Goal: Task Accomplishment & Management: Use online tool/utility

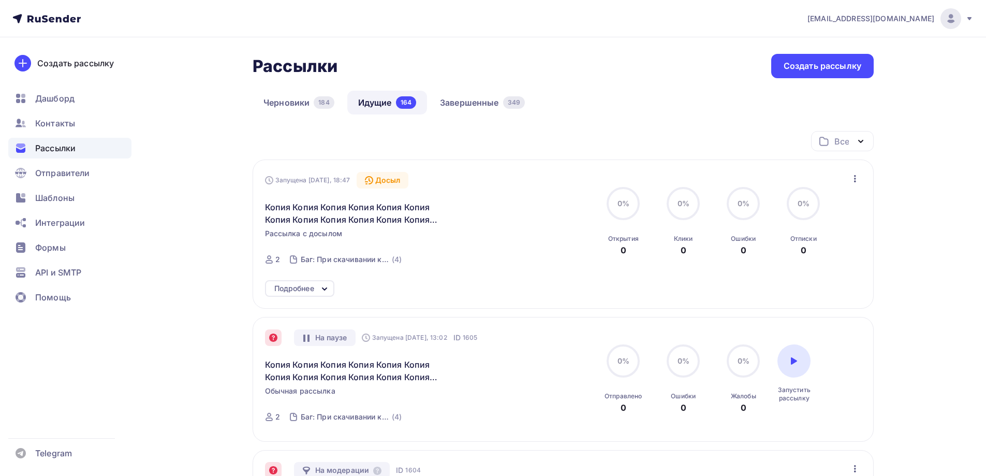
click at [854, 180] on icon "button" at bounding box center [855, 178] width 12 height 12
click at [310, 286] on div "Запущена Сегодня, 18:47 Досыл Копия Копия Копия Копия Копия Копия Копия Копия К…" at bounding box center [563, 233] width 621 height 149
click at [322, 294] on icon at bounding box center [324, 289] width 12 height 12
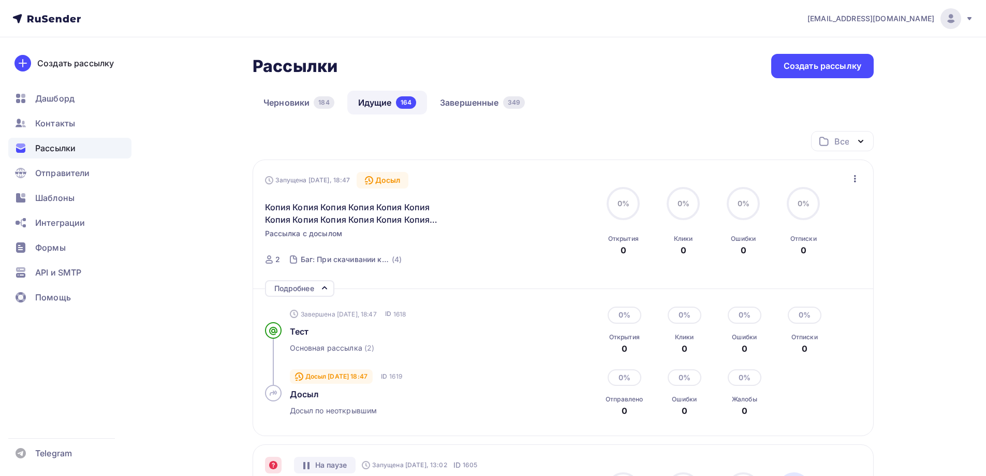
drag, startPoint x: 856, startPoint y: 186, endPoint x: 850, endPoint y: 187, distance: 6.2
click at [852, 185] on div "Запущена Сегодня, 18:47 Досыл Копия Копия Копия Копия Копия Копия Копия Копия К…" at bounding box center [563, 222] width 597 height 100
click at [853, 181] on icon "button" at bounding box center [855, 178] width 12 height 12
click at [815, 210] on div "Отменить досыл" at bounding box center [809, 205] width 99 height 12
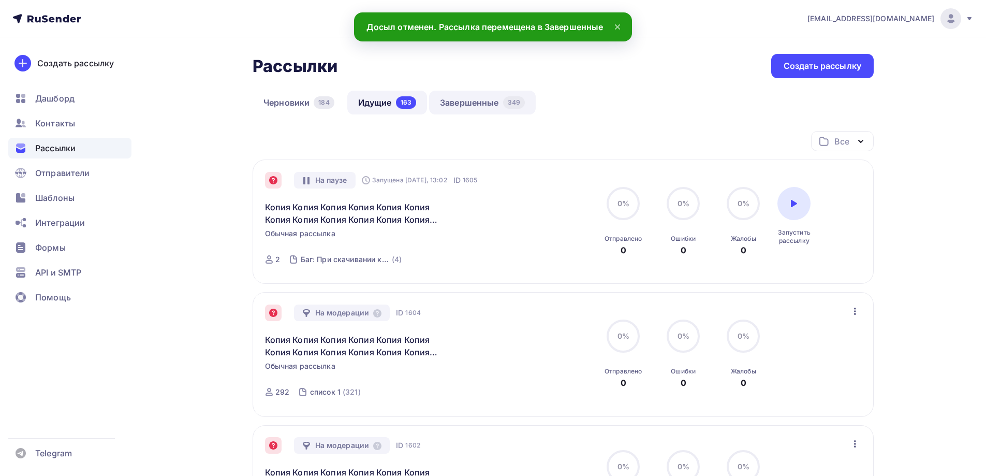
click at [481, 113] on link "Завершенные 349" at bounding box center [482, 103] width 107 height 24
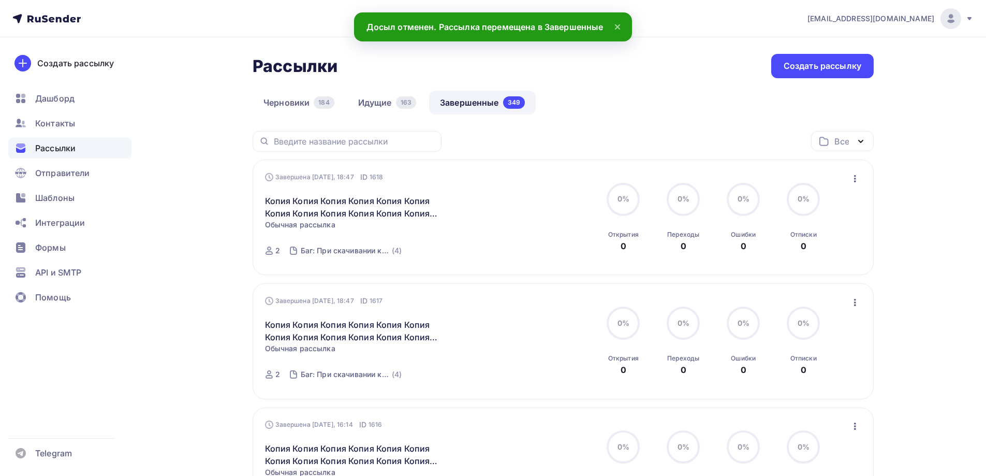
drag, startPoint x: 856, startPoint y: 181, endPoint x: 813, endPoint y: 217, distance: 56.6
click at [856, 181] on icon "button" at bounding box center [855, 178] width 12 height 12
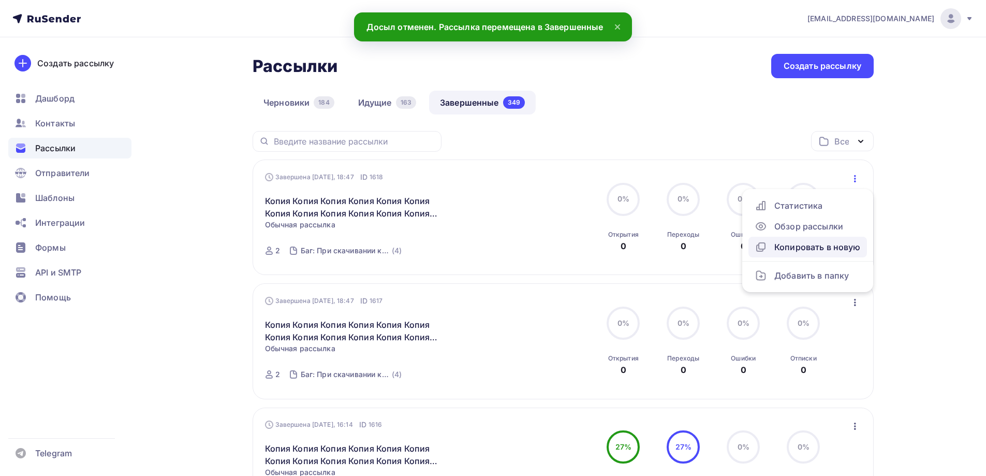
click at [795, 245] on div "Копировать в новую" at bounding box center [807, 247] width 106 height 12
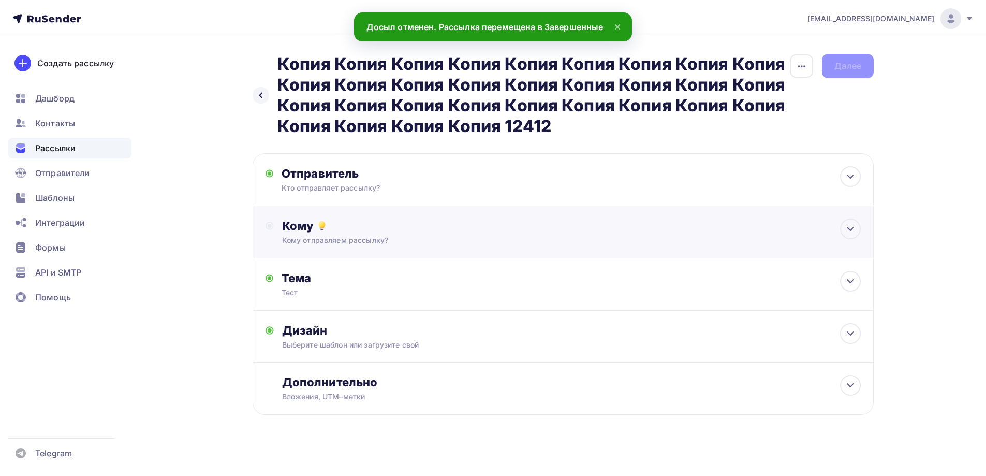
click at [334, 230] on div "Кому" at bounding box center [571, 225] width 578 height 14
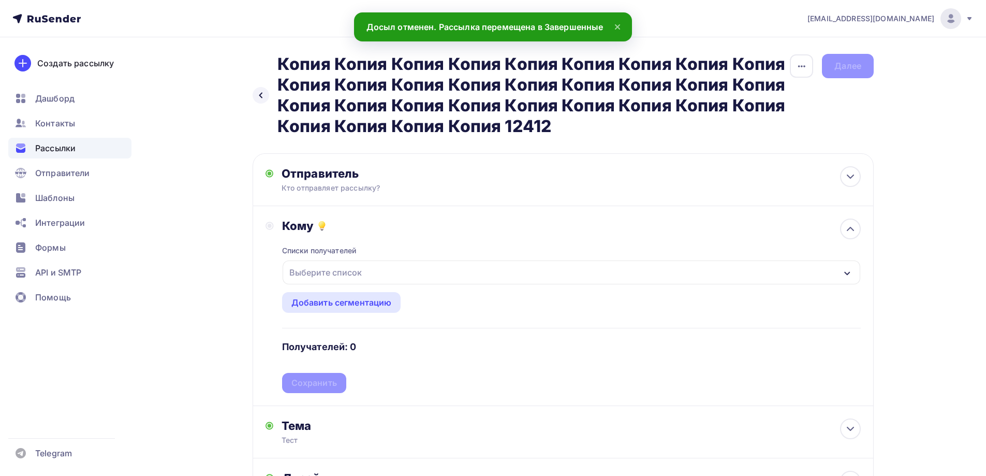
click at [321, 279] on div "Выберите список" at bounding box center [325, 272] width 81 height 19
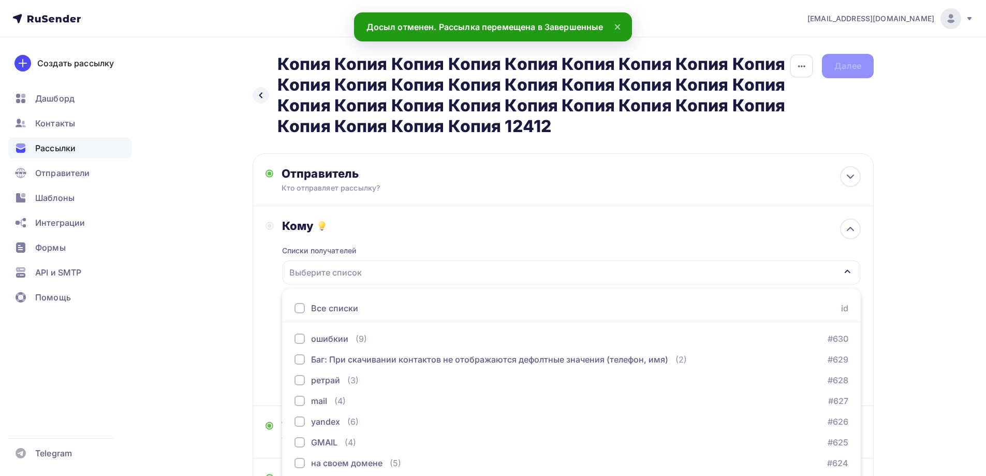
scroll to position [81, 0]
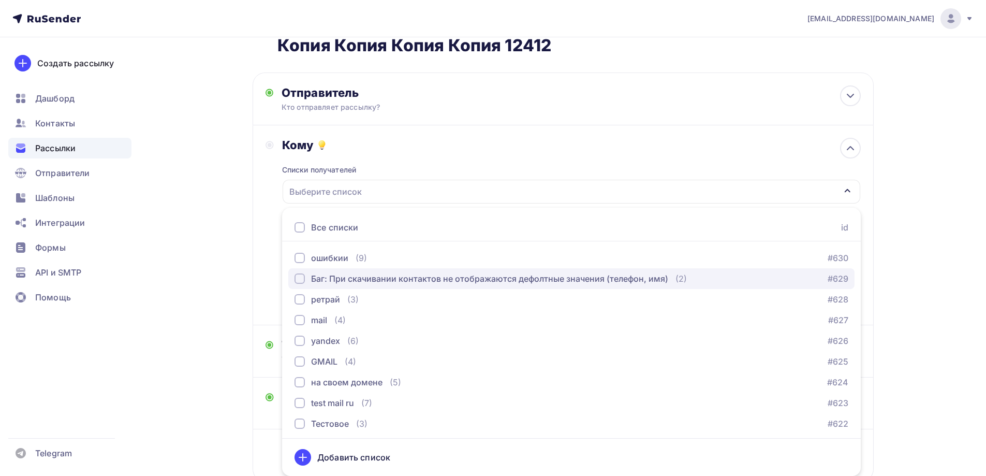
click at [345, 279] on div "Баг: При скачивании контактов не отображаются дефолтные значения (телефон, имя)" at bounding box center [489, 278] width 357 height 12
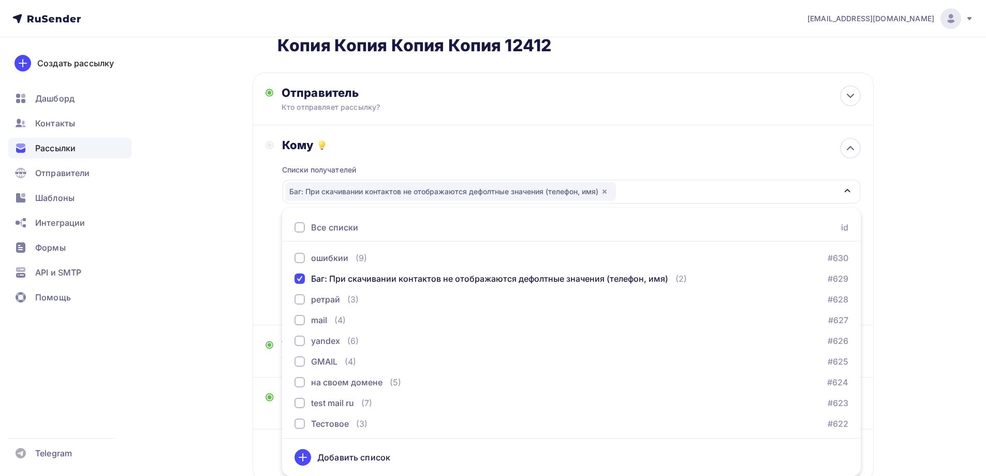
drag, startPoint x: 218, startPoint y: 229, endPoint x: 260, endPoint y: 216, distance: 43.2
click at [220, 228] on div "Назад Копия Копия Копия Копия Копия Копия Копия Копия Копия Копия Копия Копия К…" at bounding box center [493, 252] width 848 height 591
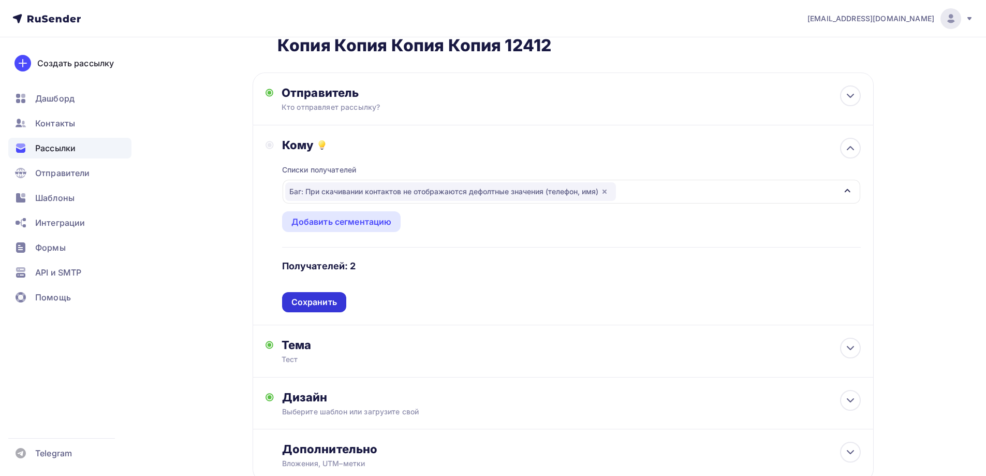
click at [317, 303] on div "Сохранить" at bounding box center [314, 302] width 46 height 12
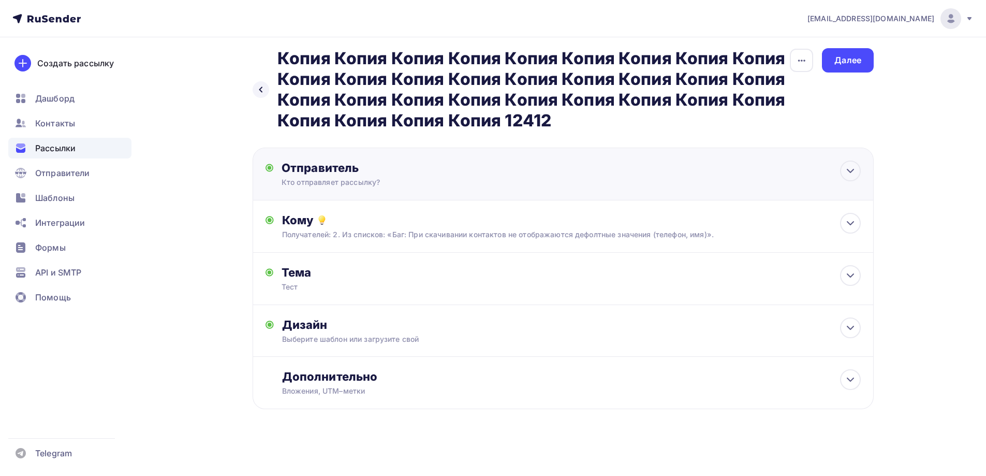
click at [311, 179] on div "Кто отправляет рассылку?" at bounding box center [382, 182] width 202 height 10
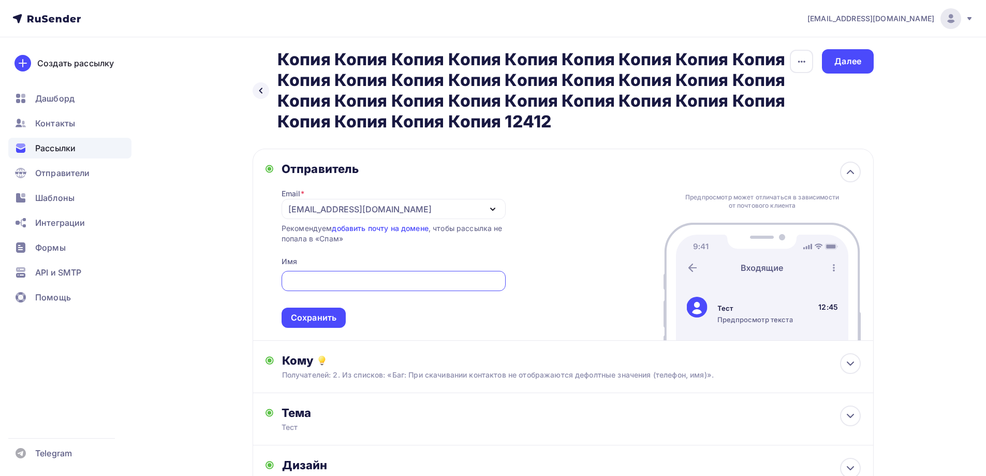
scroll to position [0, 0]
click at [323, 323] on div "Сохранить" at bounding box center [314, 317] width 46 height 12
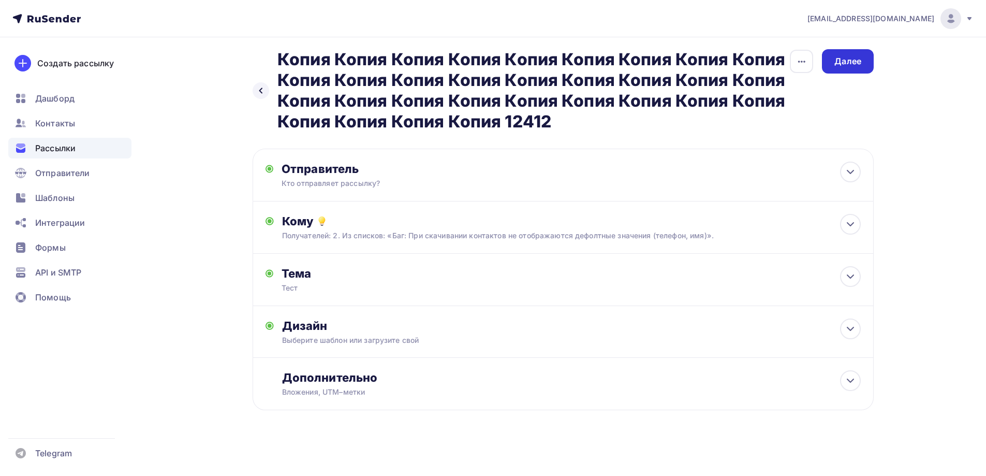
click at [848, 51] on div "Далее" at bounding box center [848, 61] width 52 height 24
click at [843, 77] on div "Назад Копия Копия Копия Копия Копия Копия Копия Копия Копия Копия Копия Копия К…" at bounding box center [563, 90] width 621 height 83
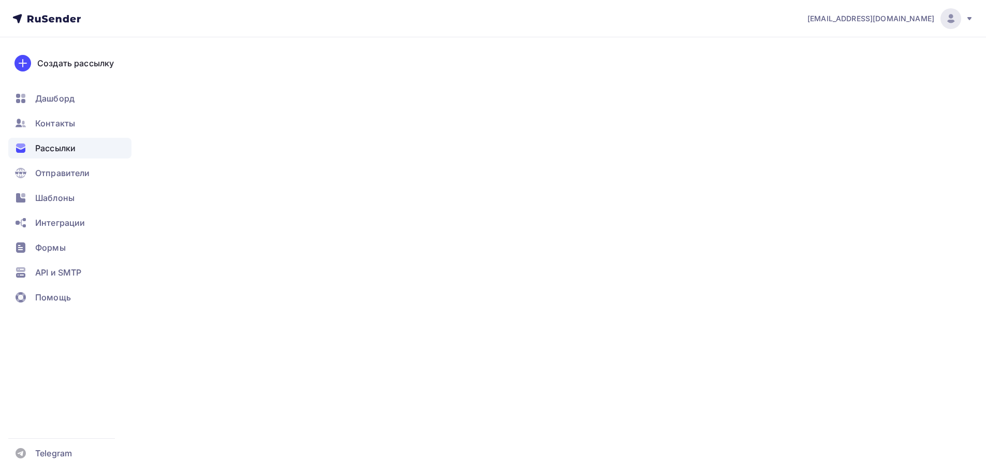
click at [834, 70] on div "Далее" at bounding box center [848, 61] width 52 height 24
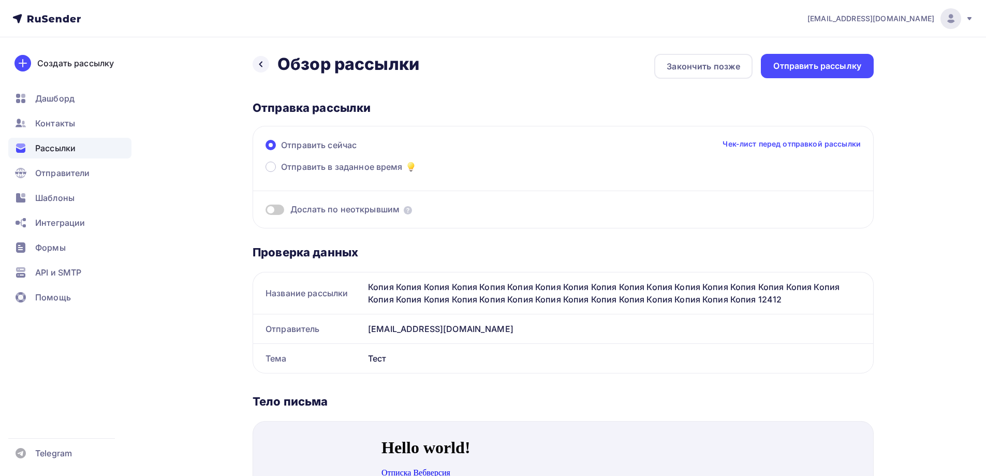
click at [279, 210] on span at bounding box center [274, 209] width 19 height 10
click at [265, 211] on input "checkbox" at bounding box center [265, 211] width 0 height 0
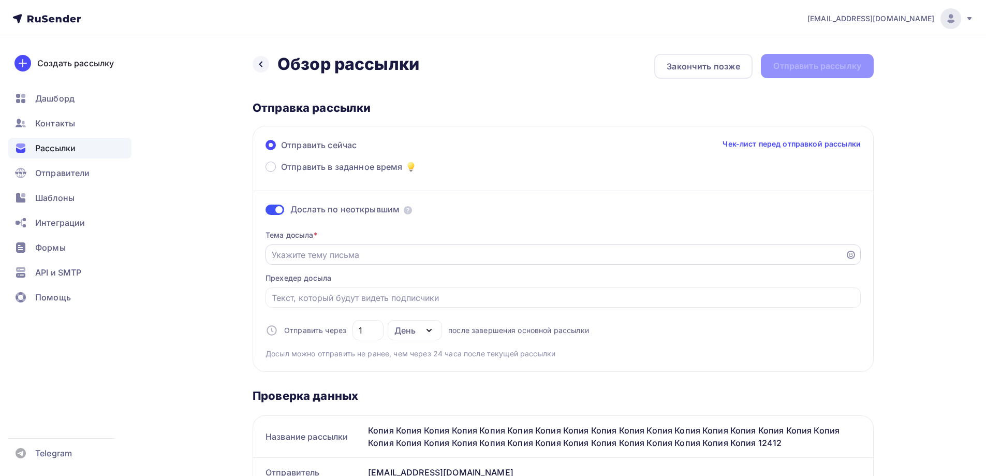
drag, startPoint x: 313, startPoint y: 241, endPoint x: 313, endPoint y: 247, distance: 6.7
click at [313, 244] on div "Тема досыла * Прехедер досыла Отправить через 1 День День Часы после завершения…" at bounding box center [562, 289] width 595 height 137
drag, startPoint x: 313, startPoint y: 247, endPoint x: 312, endPoint y: 262, distance: 14.5
click at [313, 258] on div at bounding box center [562, 254] width 595 height 20
click at [324, 255] on input "Отправить в заданное время" at bounding box center [556, 254] width 568 height 12
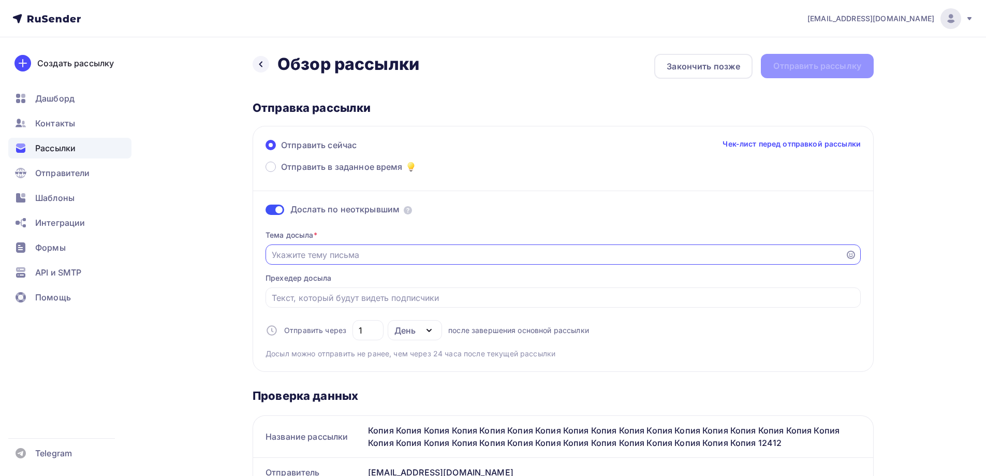
click at [324, 256] on input "Отправить в заданное время" at bounding box center [556, 254] width 568 height 12
type input "Досыл"
click at [826, 54] on div "Отправить рассылку" at bounding box center [817, 66] width 113 height 24
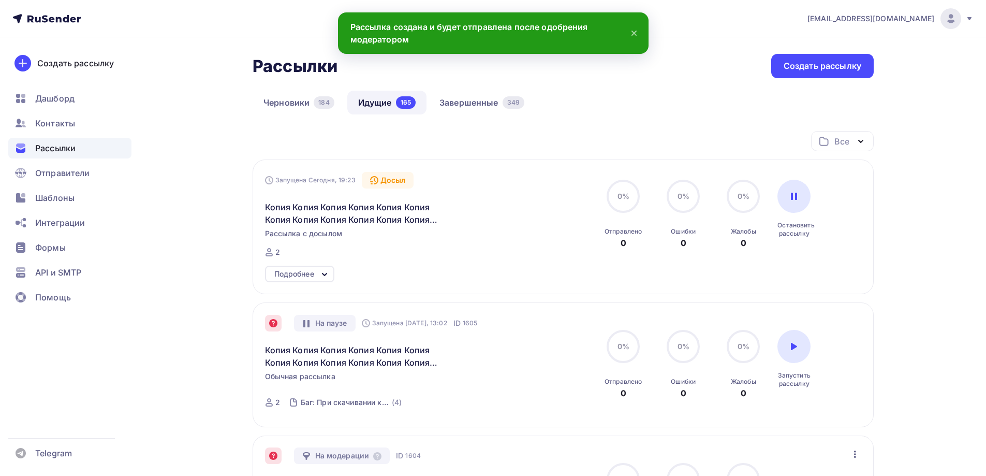
click at [314, 275] on div "Подробнее" at bounding box center [294, 274] width 40 height 12
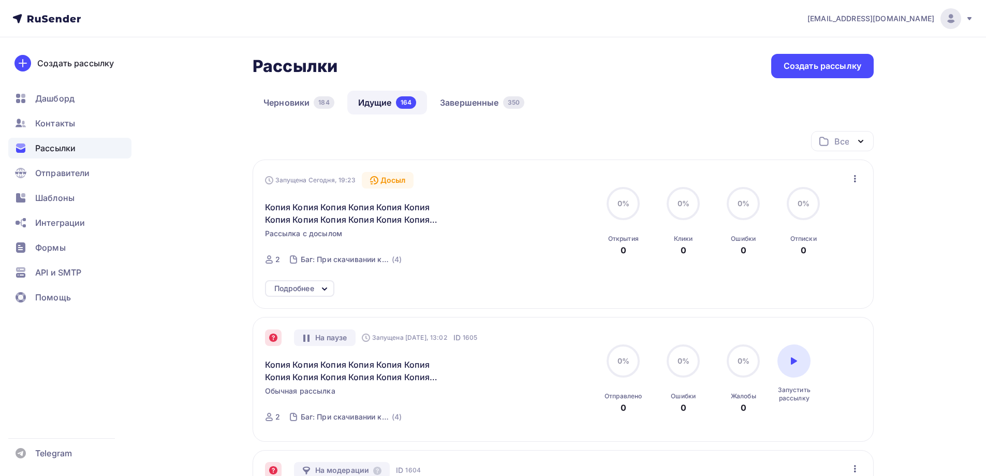
click at [332, 289] on div "Подробнее" at bounding box center [299, 288] width 69 height 17
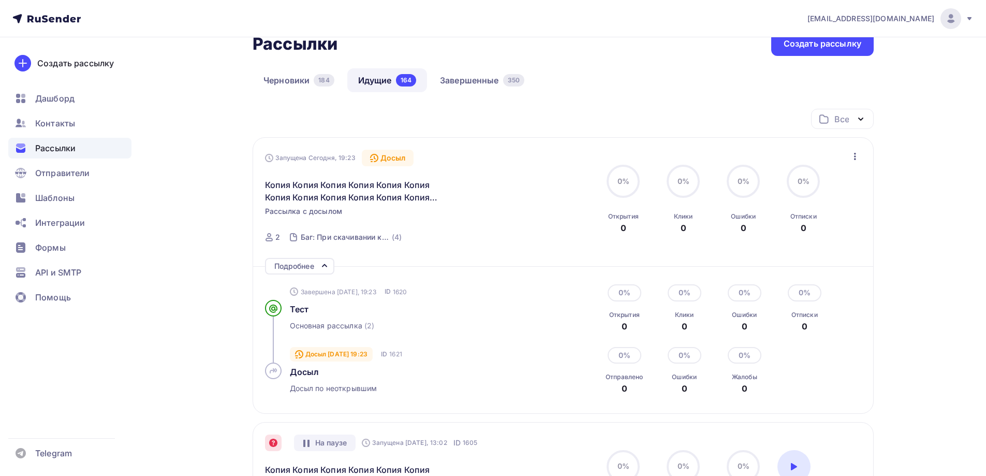
scroll to position [52, 0]
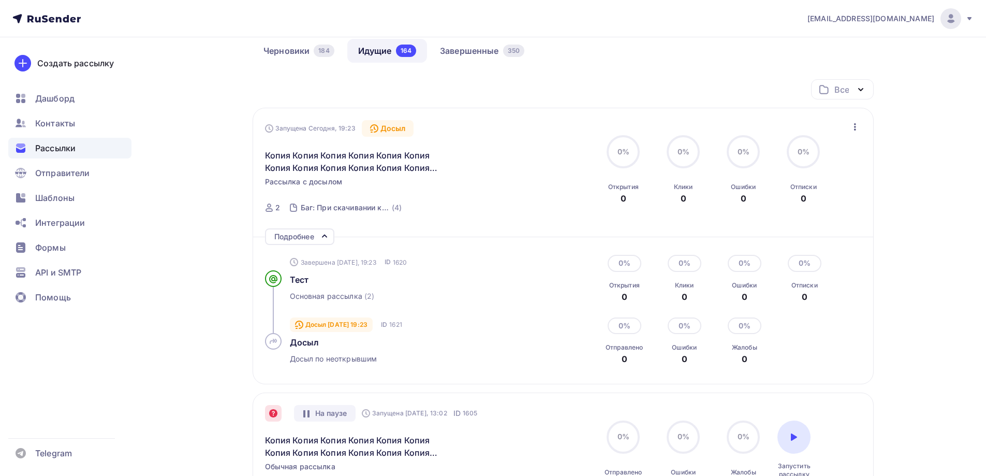
click at [862, 130] on div "Запущена [DATE], 19:23 Досыл Копия Копия Копия Копия Копия Копия Копия Копия Ко…" at bounding box center [563, 246] width 621 height 276
click at [851, 127] on icon "button" at bounding box center [855, 127] width 12 height 12
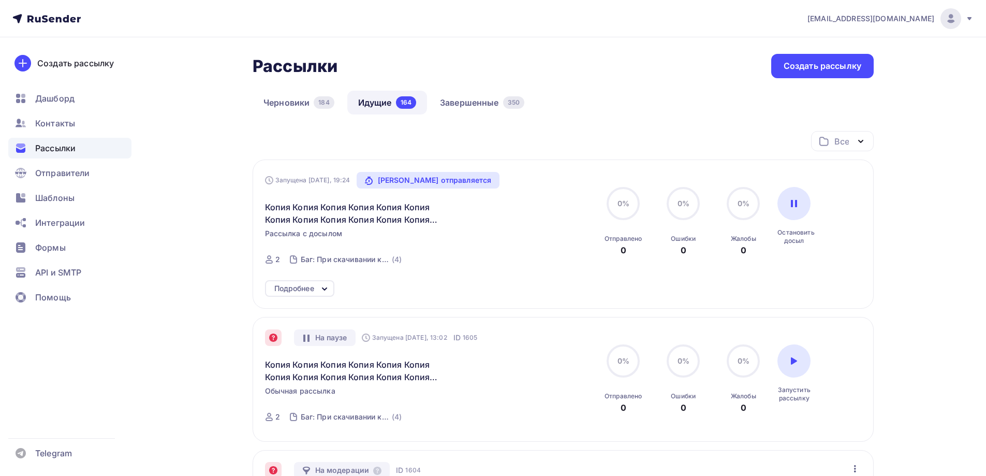
click at [317, 283] on div "Подробнее" at bounding box center [299, 288] width 69 height 17
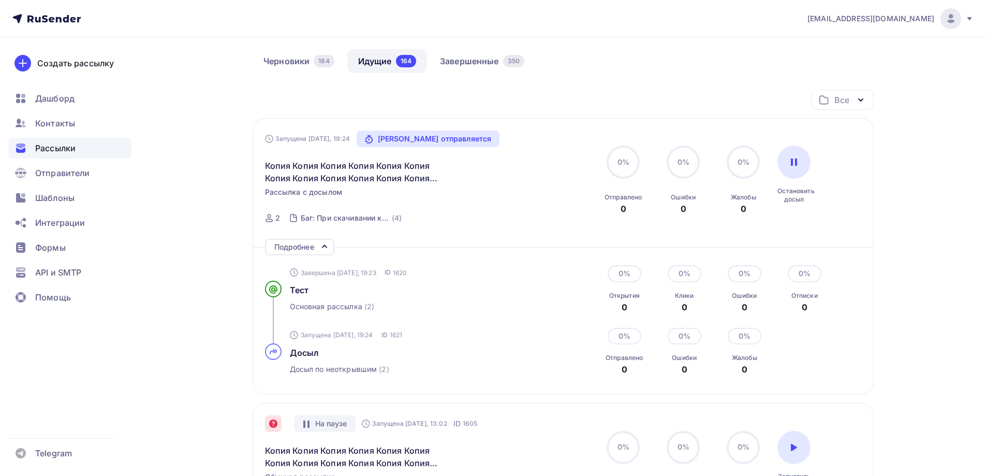
scroll to position [52, 0]
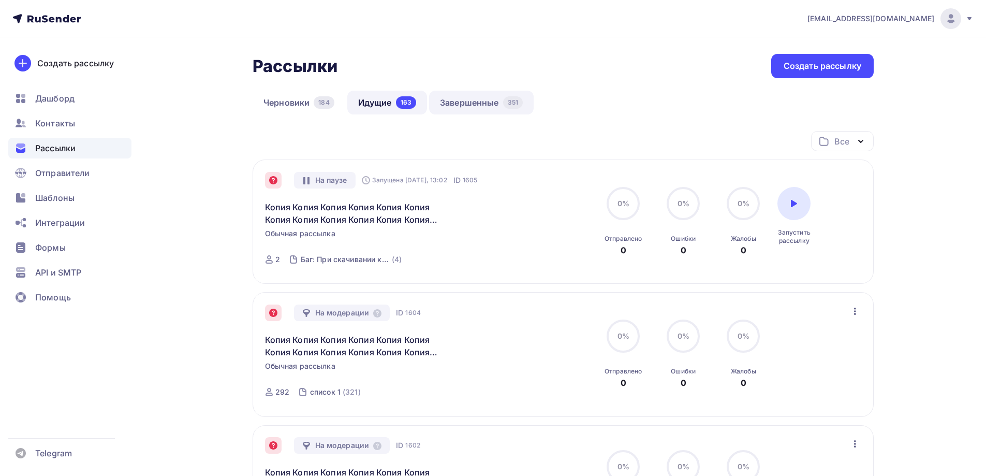
click at [450, 97] on link "Завершенные 351" at bounding box center [481, 103] width 105 height 24
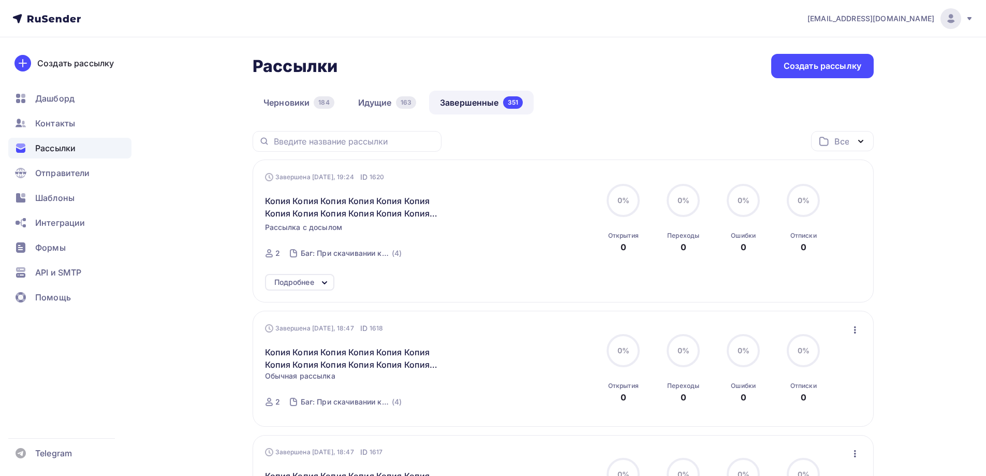
click at [859, 178] on div "Завершена Сегодня, 19:24 ID 1620 Копия Копия Копия Копия Копия Копия Копия Копи…" at bounding box center [563, 219] width 597 height 94
click at [394, 107] on link "Идущие 163" at bounding box center [387, 103] width 80 height 24
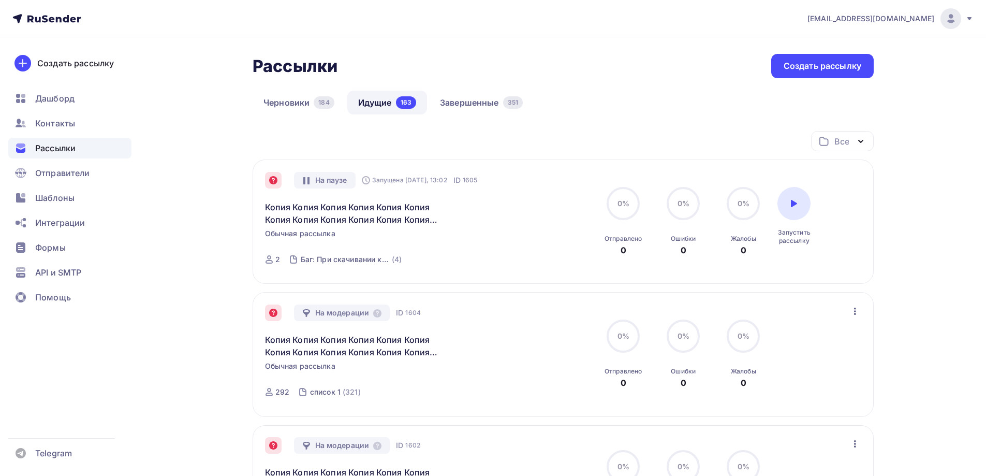
drag, startPoint x: 855, startPoint y: 322, endPoint x: 854, endPoint y: 317, distance: 5.3
click at [855, 321] on div "На модерации ID 1604 Копия Копия Копия Копия Копия Копия Копия Копия Копия Копи…" at bounding box center [563, 354] width 597 height 100
click at [862, 305] on div "На модерации ID 1604 Копия Копия Копия Копия Копия Копия Копия Копия Копия Копи…" at bounding box center [563, 354] width 621 height 124
